Goal: Information Seeking & Learning: Learn about a topic

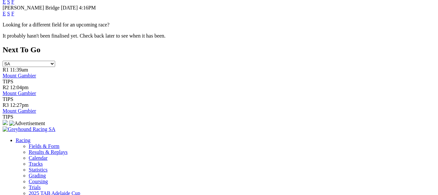
scroll to position [330, 0]
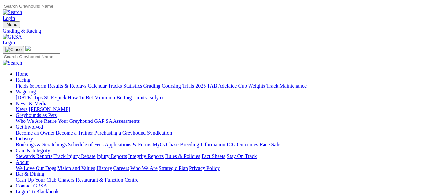
click at [225, 153] on link "Fact Sheets" at bounding box center [213, 156] width 24 height 6
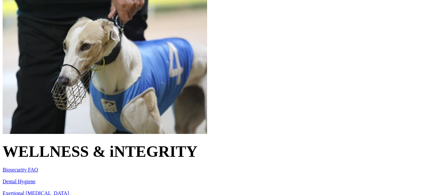
scroll to position [244, 0]
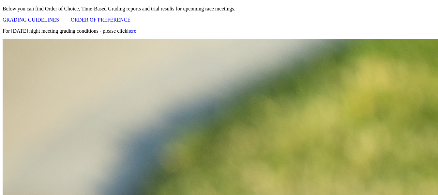
scroll to position [248, 0]
